Goal: Task Accomplishment & Management: Use online tool/utility

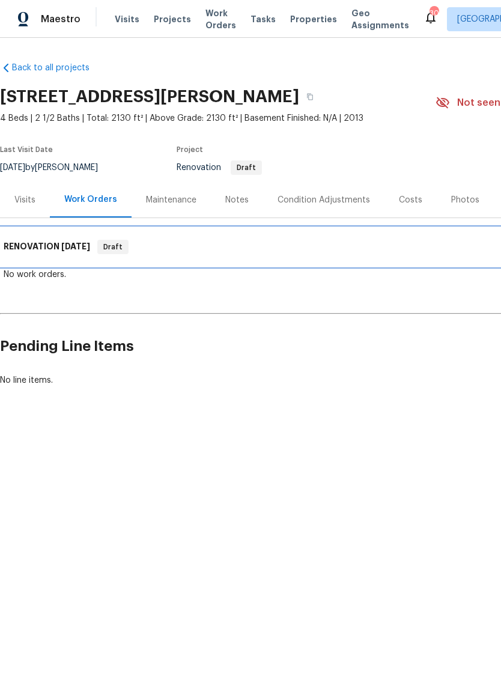
click at [67, 248] on span "[DATE]" at bounding box center [75, 246] width 29 height 8
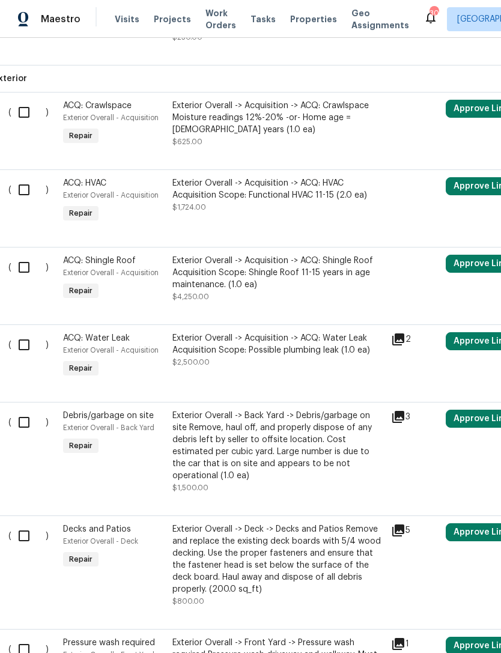
scroll to position [642, 8]
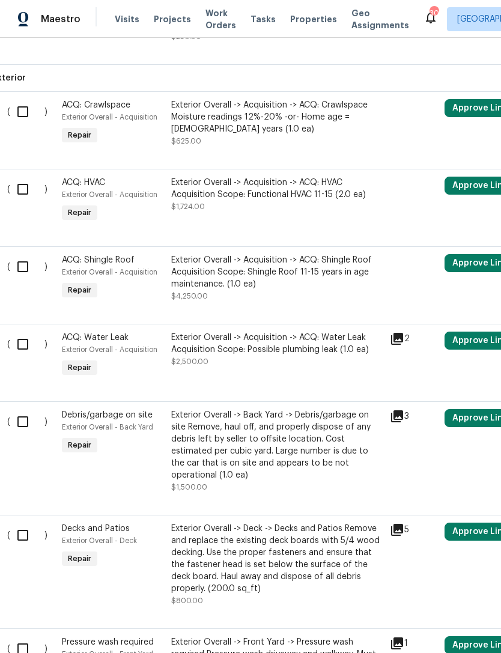
click at [403, 333] on icon at bounding box center [397, 339] width 12 height 12
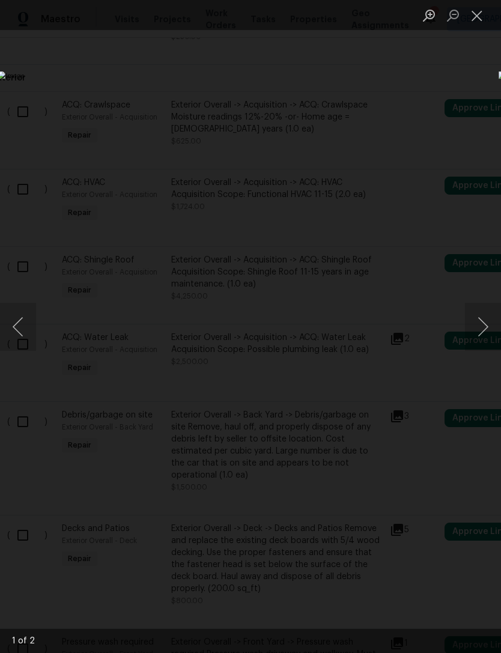
click at [476, 13] on button "Close lightbox" at bounding box center [477, 15] width 24 height 21
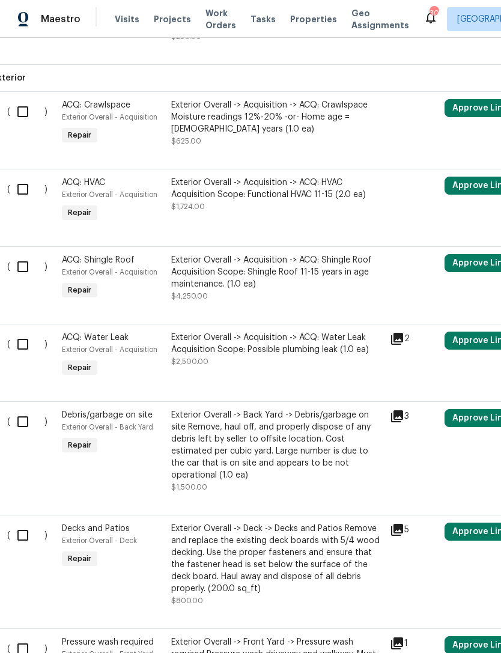
click at [275, 343] on div "Exterior Overall -> Acquisition -> ACQ: Water Leak Acquisition Scope: Possible …" at bounding box center [277, 344] width 212 height 24
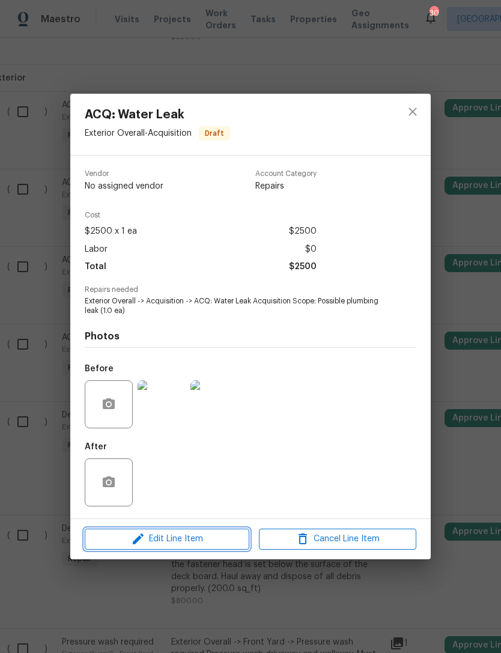
click at [188, 540] on span "Edit Line Item" at bounding box center [166, 539] width 157 height 15
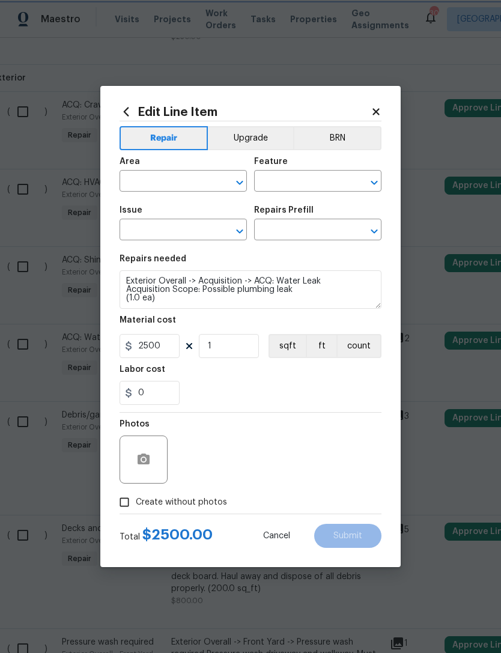
type input "Exterior Overall"
type input "Acquisition"
type input "ACQ: Water Leak"
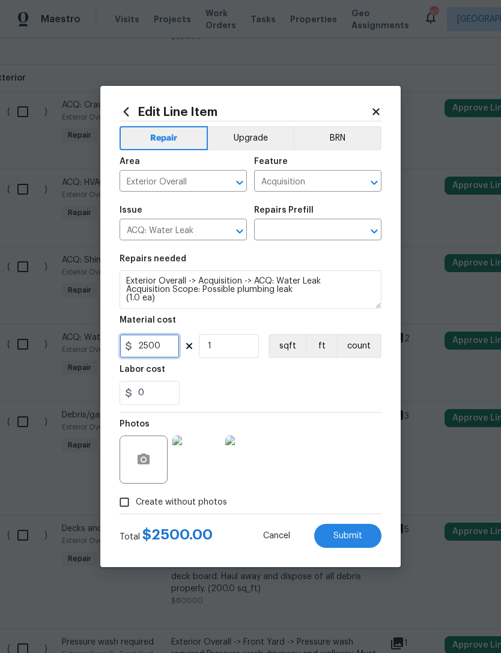
click at [169, 347] on input "2500" at bounding box center [150, 346] width 60 height 24
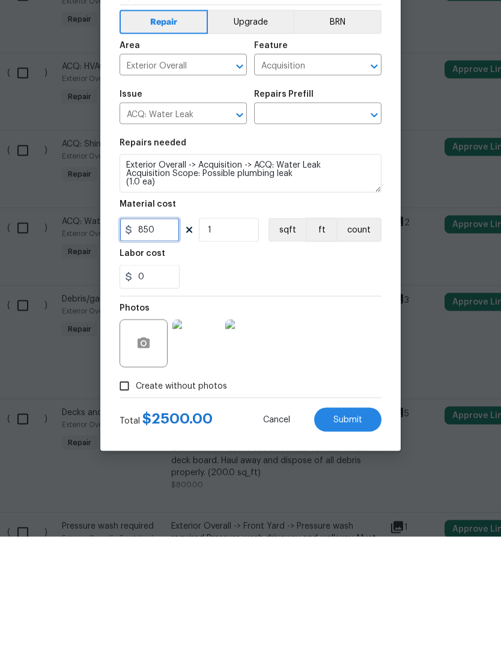
type input "850"
click at [356, 413] on div "Photos" at bounding box center [251, 452] width 262 height 78
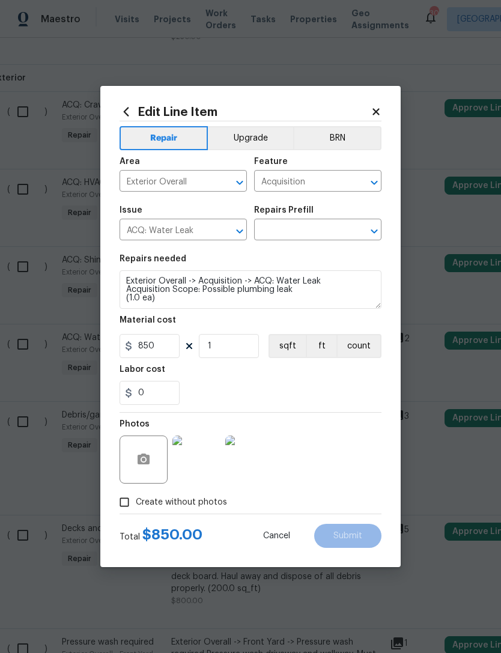
click at [376, 233] on icon "Open" at bounding box center [374, 231] width 7 height 4
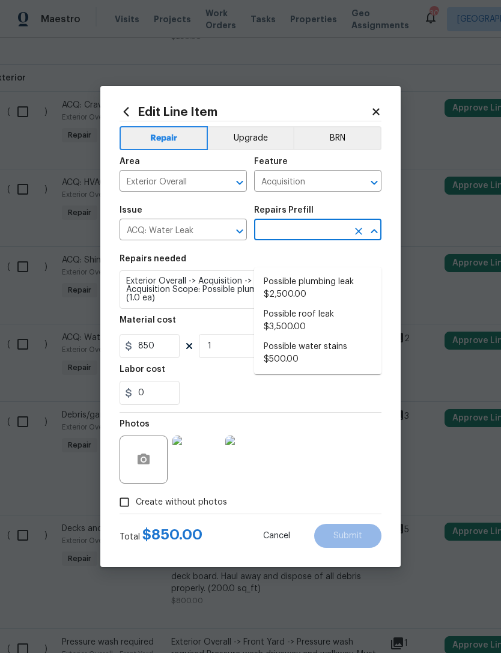
scroll to position [22, 0]
click at [308, 226] on input "text" at bounding box center [301, 231] width 94 height 19
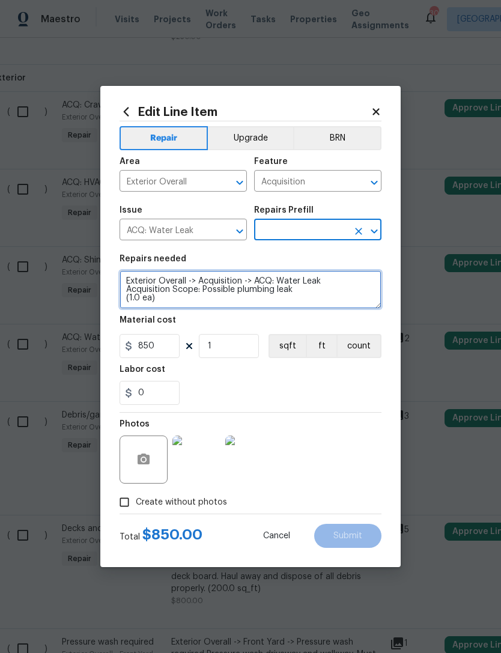
click at [181, 300] on textarea "Exterior Overall -> Acquisition -> ACQ: Water Leak Acquisition Scope: Possible …" at bounding box center [251, 289] width 262 height 38
click at [239, 234] on icon "Open" at bounding box center [240, 231] width 14 height 14
type textarea "Exterior Overall -> Acquisition -> ACQ: Water Leak Acquisition Scope:"
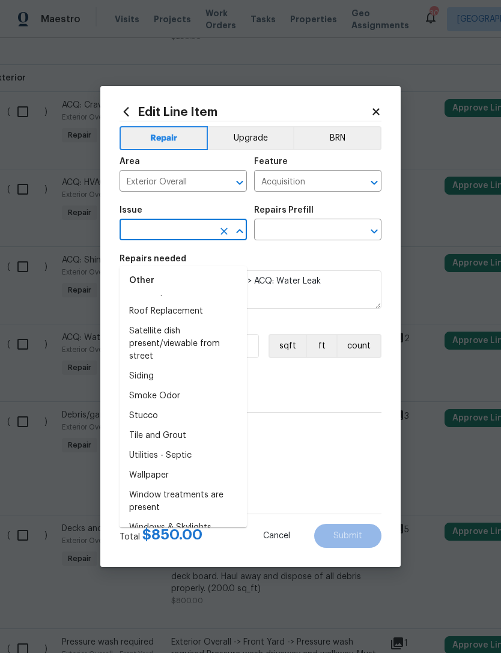
scroll to position [0, 0]
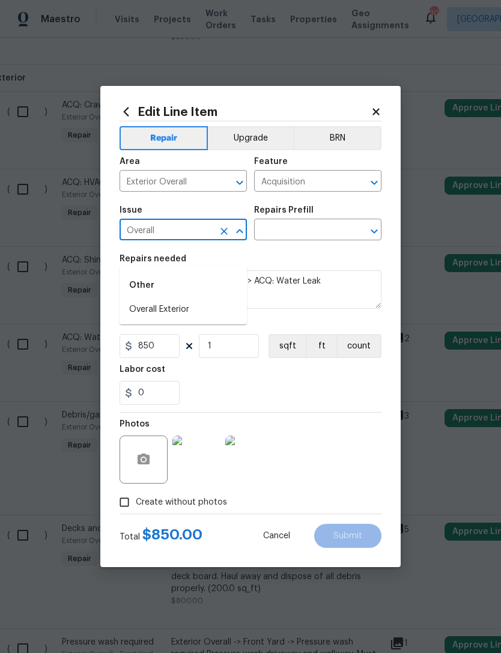
type input "overall"
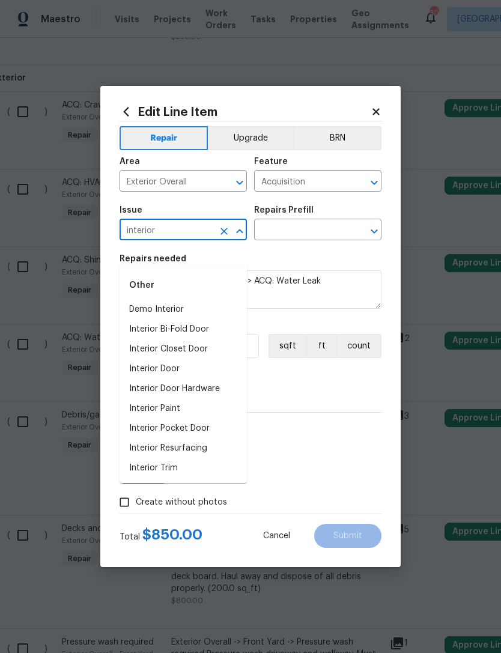
scroll to position [9, 0]
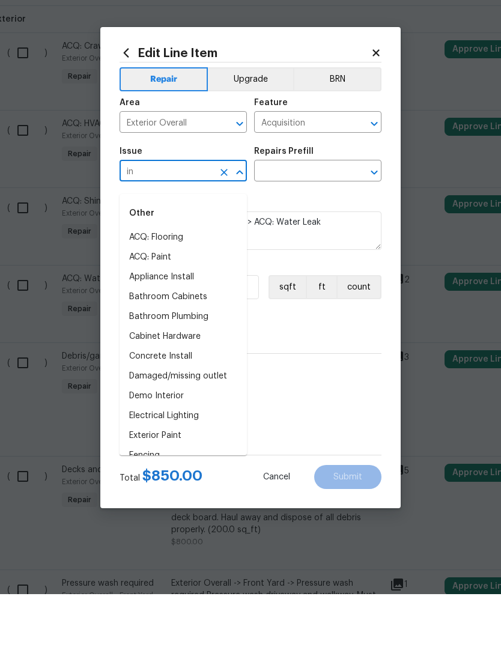
type input "i"
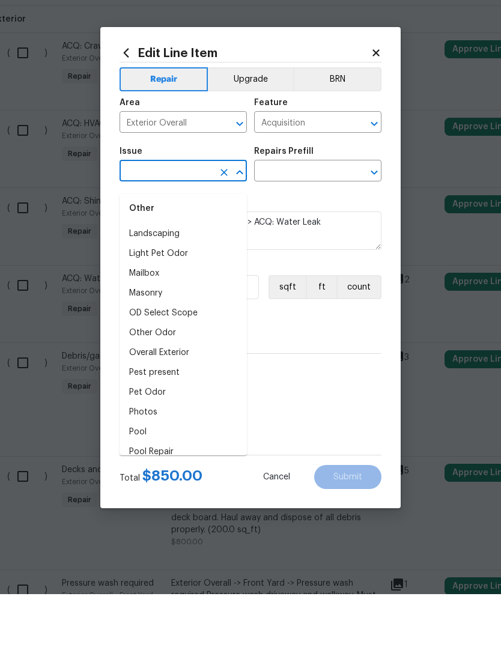
scroll to position [1253, 0]
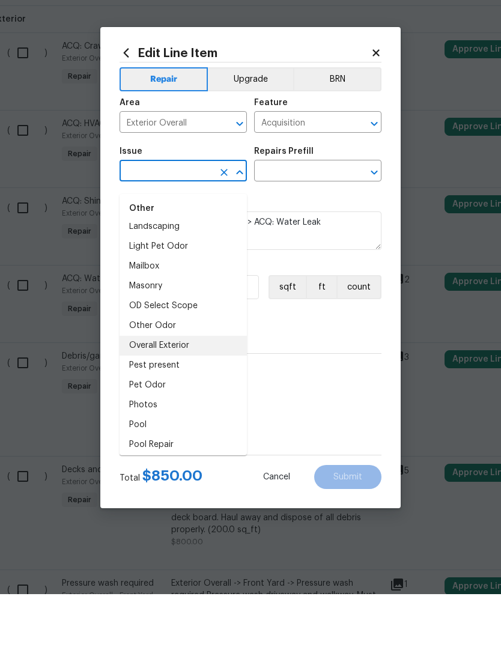
click at [187, 395] on li "Overall Exterior" at bounding box center [183, 405] width 127 height 20
type input "Overall Exterior"
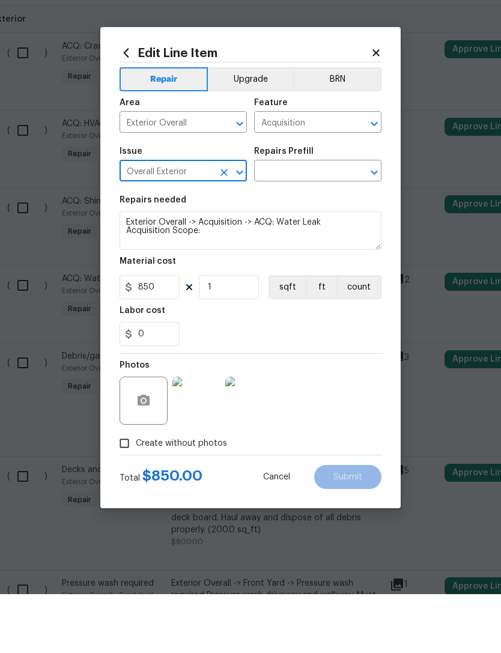
click at [377, 224] on icon "Open" at bounding box center [374, 231] width 14 height 14
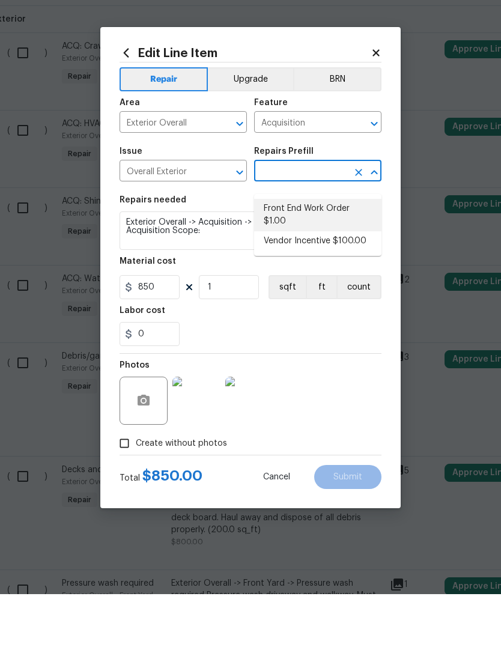
click at [328, 258] on li "Front End Work Order $1.00" at bounding box center [317, 274] width 127 height 32
type input "Front End Work Order $1.00"
type textarea "Placeholder line item for the creation of front end work orders."
type input "1"
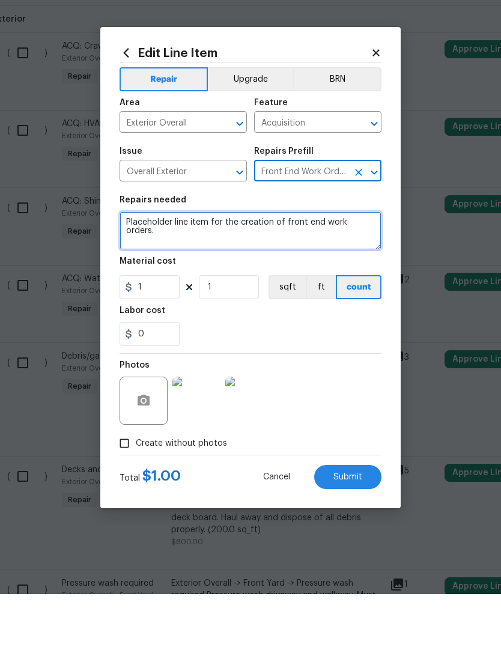
click at [364, 270] on textarea "Placeholder line item for the creation of front end work orders." at bounding box center [251, 289] width 262 height 38
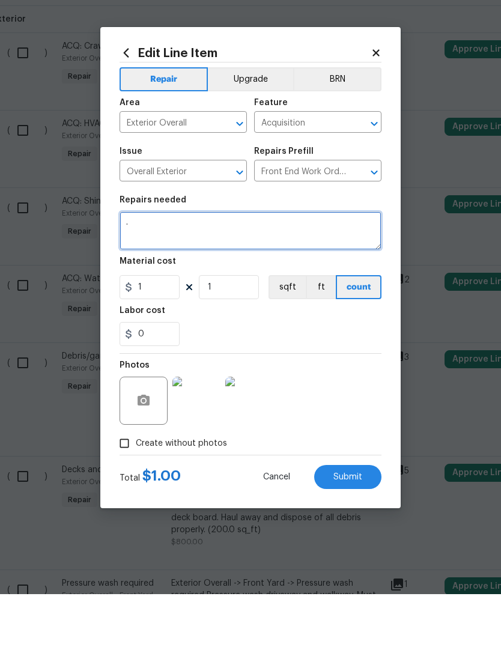
click at [166, 270] on textarea "." at bounding box center [251, 289] width 262 height 38
type textarea "."
type textarea "Investigate locate and fix water leak"
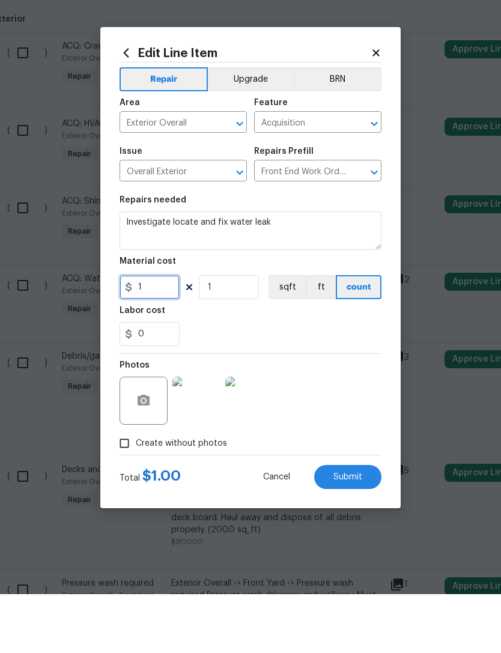
click at [157, 334] on input "1" at bounding box center [150, 346] width 60 height 24
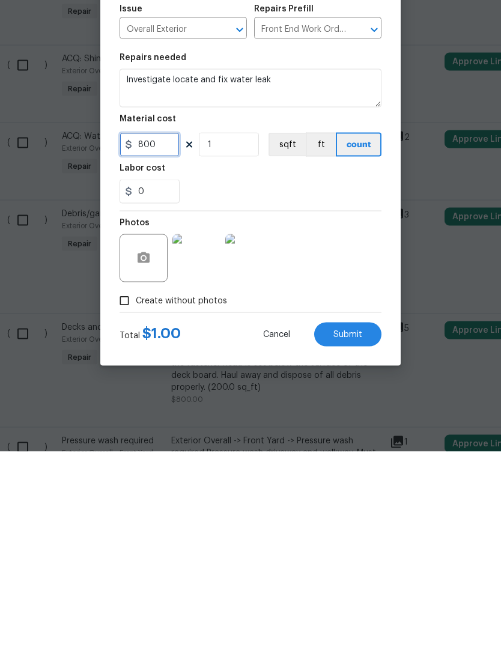
type input "800"
click at [357, 532] on span "Submit" at bounding box center [348, 536] width 29 height 9
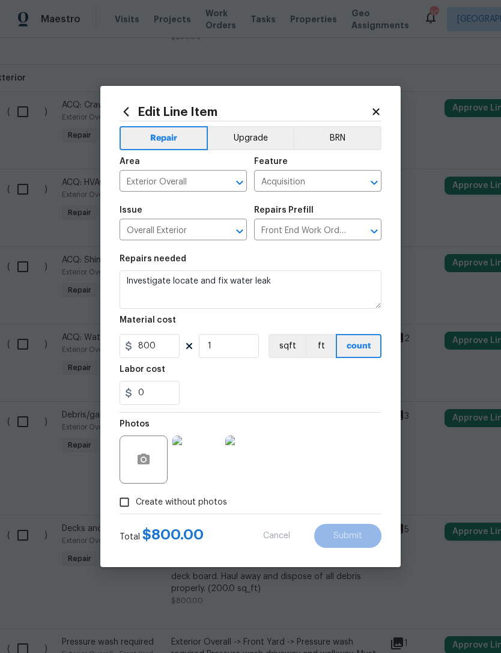
type textarea "Investigate locate and fix water leak"
type input "800"
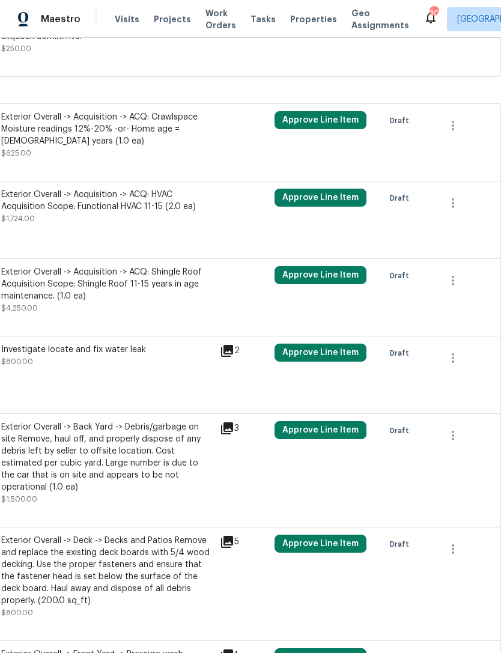
scroll to position [630, 178]
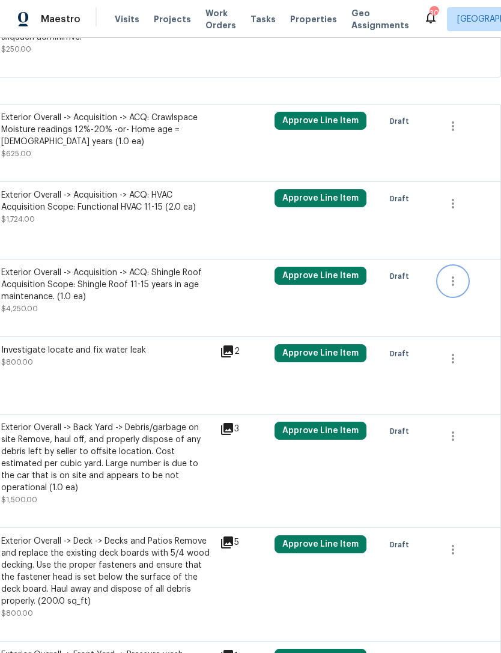
click at [460, 274] on icon "button" at bounding box center [453, 281] width 14 height 14
click at [473, 233] on li "Cancel" at bounding box center [462, 232] width 46 height 20
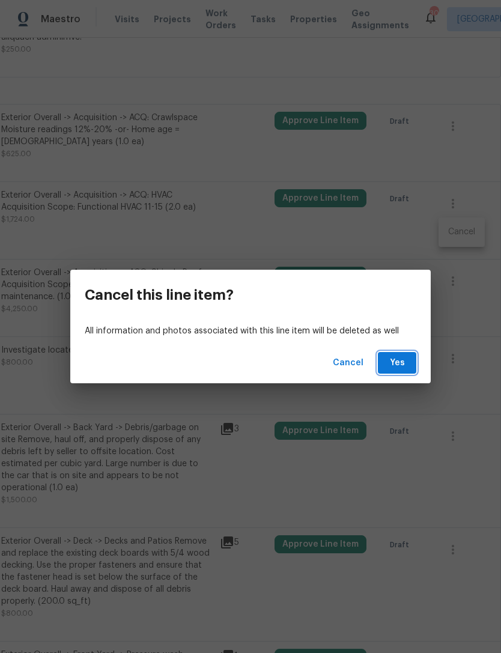
click at [399, 359] on span "Yes" at bounding box center [397, 363] width 19 height 15
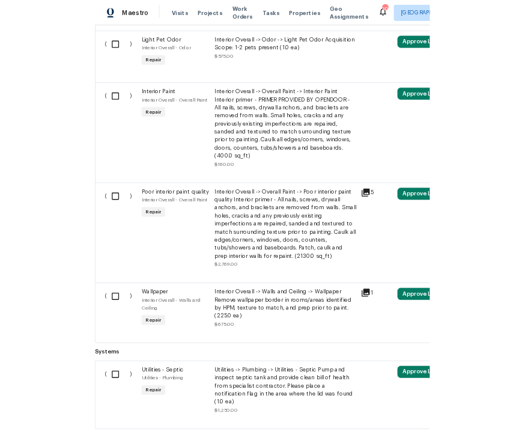
scroll to position [2691, 0]
